Goal: Task Accomplishment & Management: Use online tool/utility

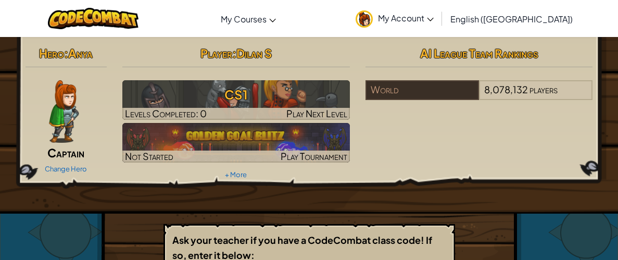
click at [124, 119] on div at bounding box center [235, 114] width 227 height 12
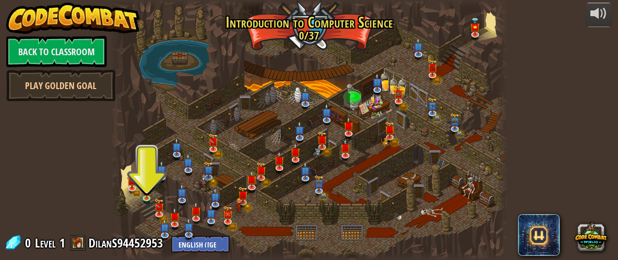
click at [124, 119] on div at bounding box center [308, 130] width 397 height 260
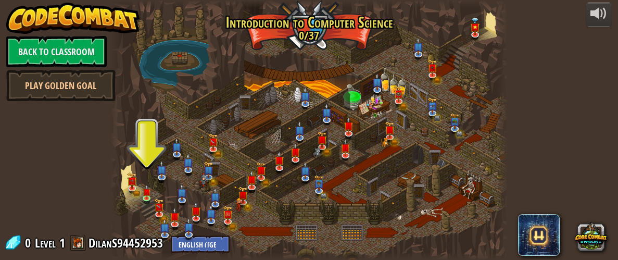
click at [124, 119] on div at bounding box center [308, 130] width 397 height 260
click at [145, 197] on div at bounding box center [147, 197] width 8 height 8
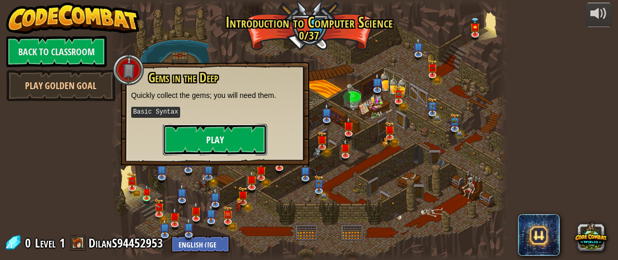
click at [184, 131] on button "Play" at bounding box center [215, 139] width 104 height 31
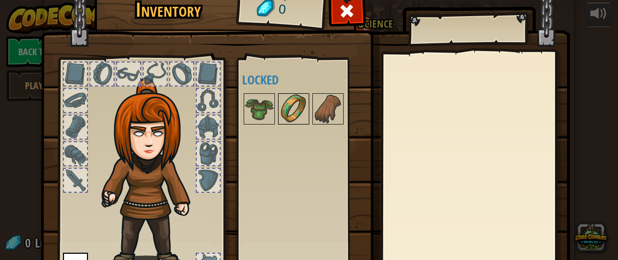
click at [279, 114] on img at bounding box center [293, 108] width 29 height 29
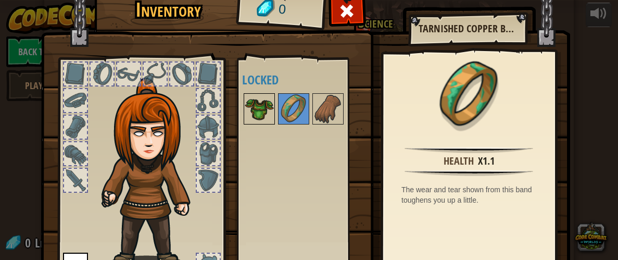
click at [256, 101] on img at bounding box center [259, 108] width 29 height 29
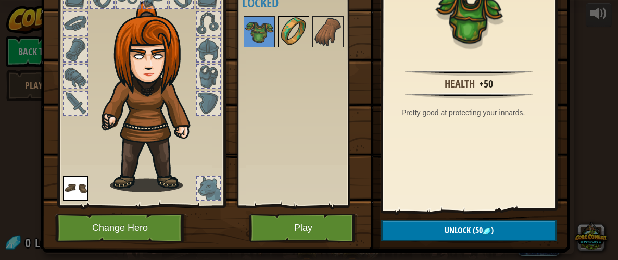
scroll to position [79, 0]
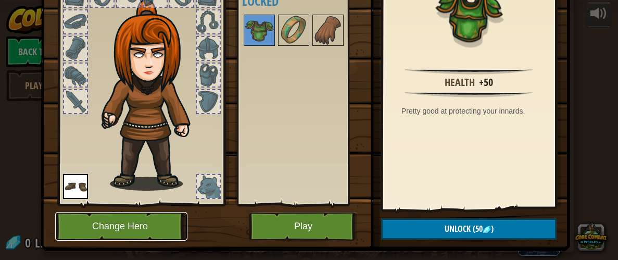
click at [136, 214] on button "Change Hero" at bounding box center [121, 226] width 132 height 29
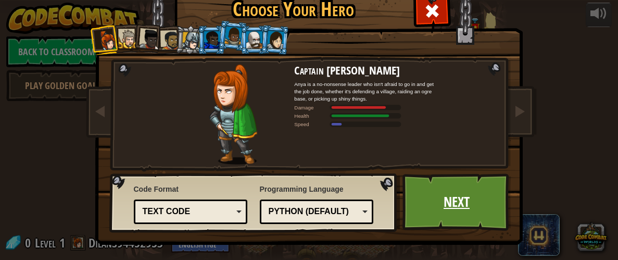
click at [432, 208] on link "Next" at bounding box center [456, 201] width 109 height 57
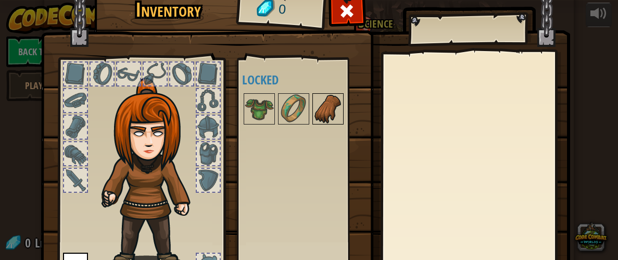
click at [327, 117] on img at bounding box center [327, 108] width 29 height 29
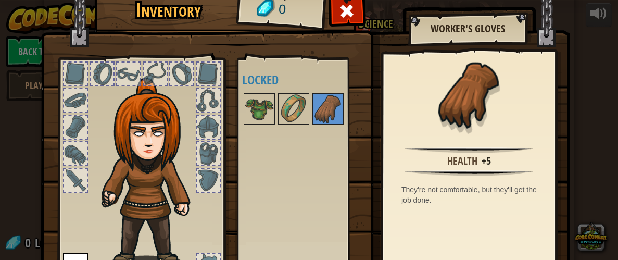
scroll to position [99, 0]
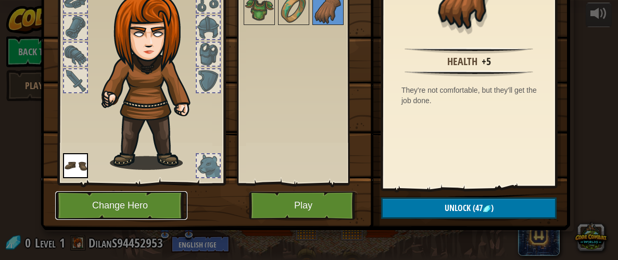
click at [163, 196] on button "Change Hero" at bounding box center [121, 205] width 132 height 29
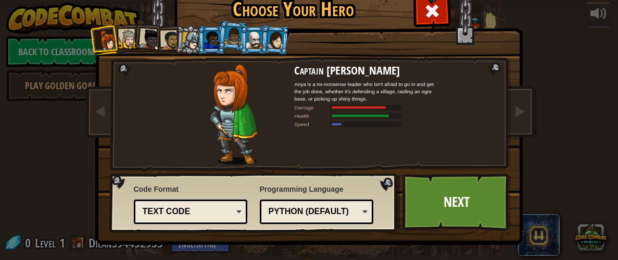
click at [320, 198] on div "Programming Language Python (Default) JavaScript Lua C++ Java (Experimental) Py…" at bounding box center [317, 203] width 114 height 45
click at [325, 222] on div "Python (Default) JavaScript Lua C++ Java (Experimental) Python (Default)" at bounding box center [317, 211] width 114 height 24
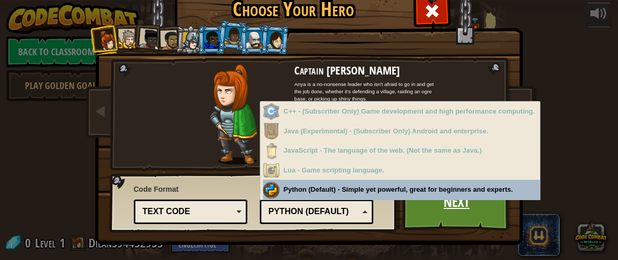
click at [425, 219] on link "Next" at bounding box center [456, 201] width 109 height 57
